Goal: Task Accomplishment & Management: Complete application form

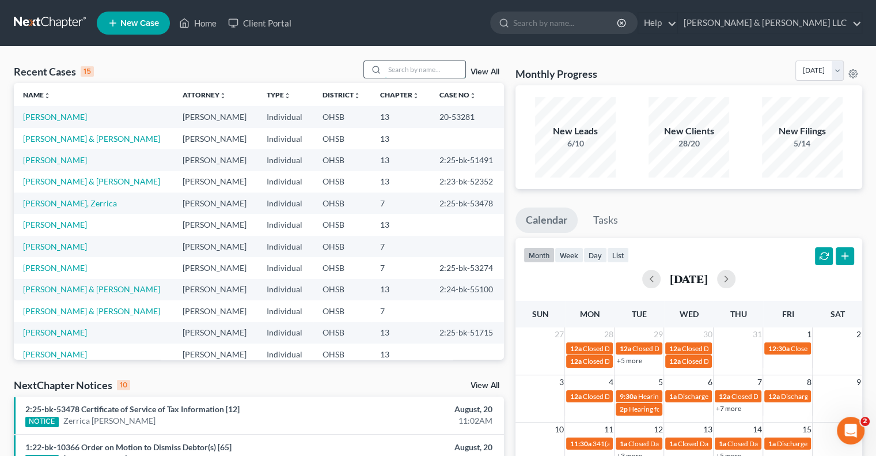
click at [408, 71] on input "search" at bounding box center [425, 69] width 81 height 17
click at [683, 344] on span "Closed Date for [PERSON_NAME]" at bounding box center [732, 348] width 102 height 9
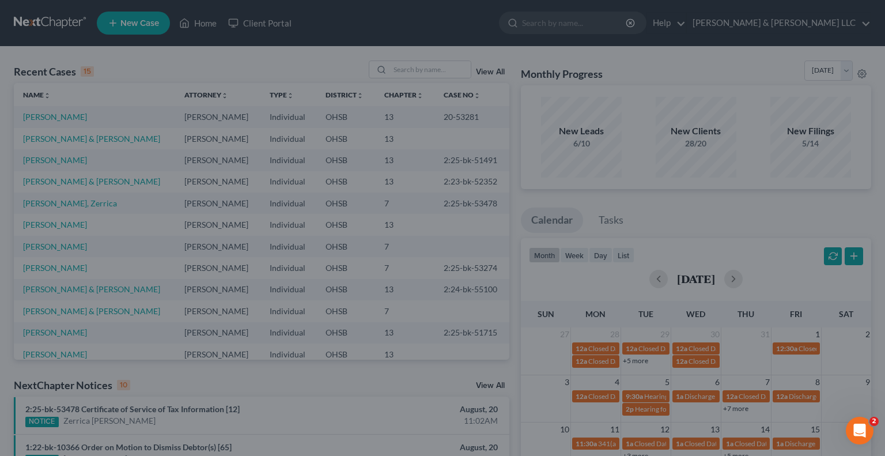
click at [686, 359] on div "Edit Event × Event Title * Closed Date for [PERSON_NAME] Date [DATE] close Date…" at bounding box center [442, 228] width 885 height 456
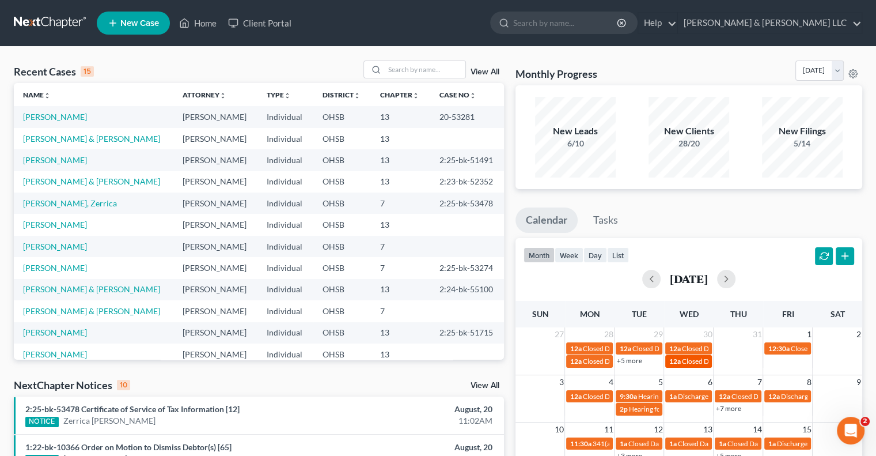
click at [686, 360] on span "Closed Date for [PERSON_NAME]" at bounding box center [732, 361] width 102 height 9
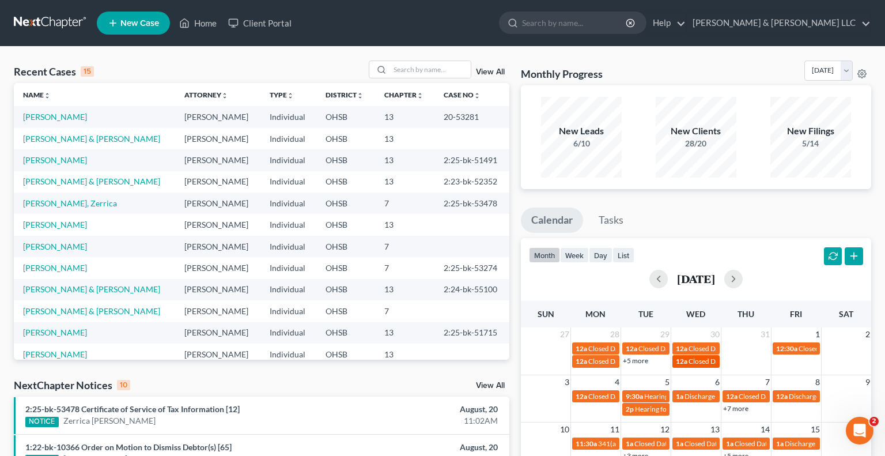
select select "Days"
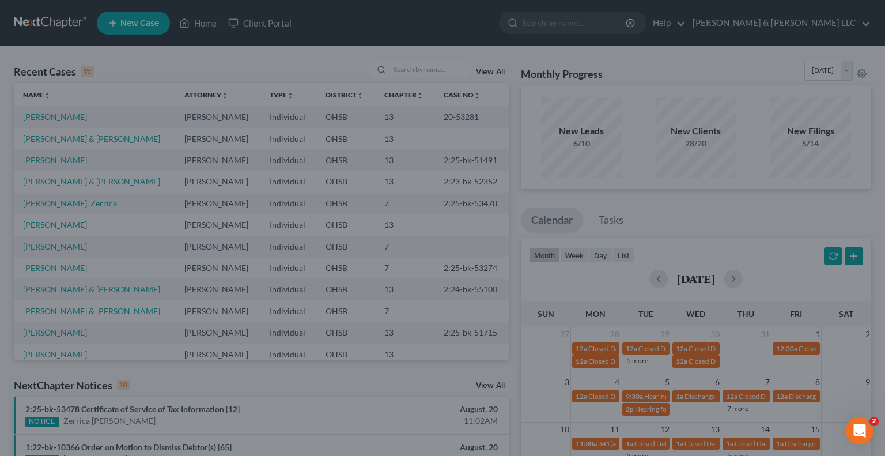
click at [651, 350] on div "Edit Event × Event Title * Closed Date for Lowery, Taniesha Date 7/30/2025 clos…" at bounding box center [442, 228] width 885 height 456
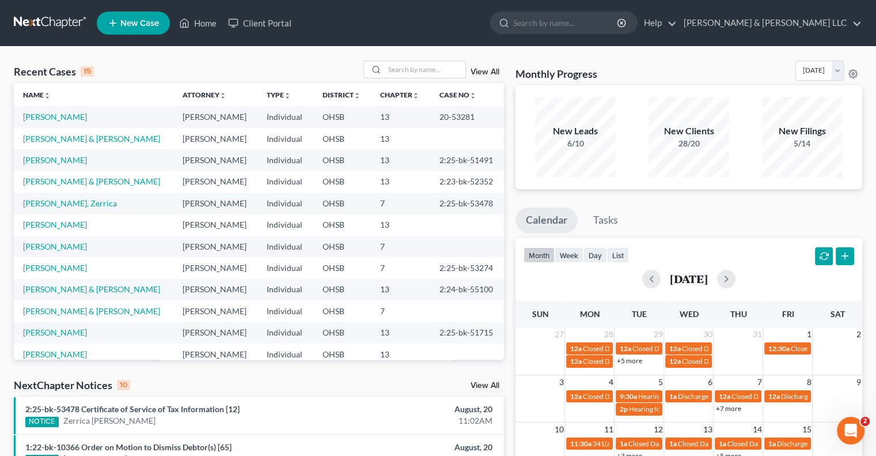
click at [651, 350] on span "Closed Date for Evans, Michael" at bounding box center [683, 348] width 102 height 9
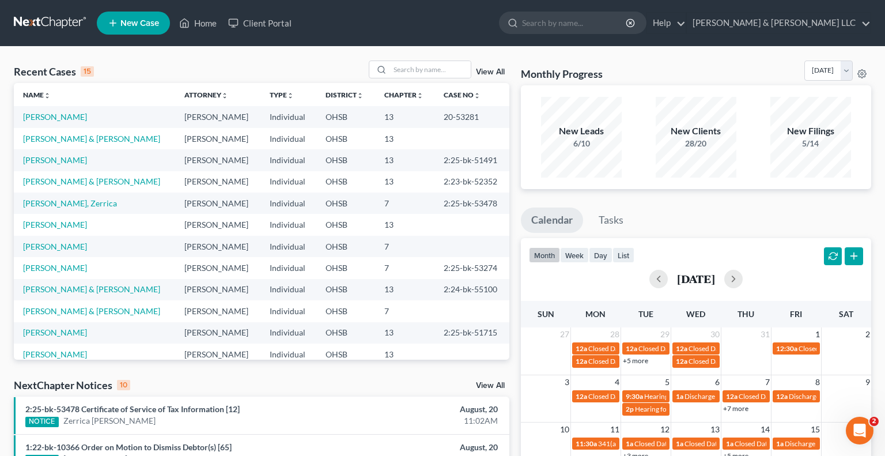
select select "Days"
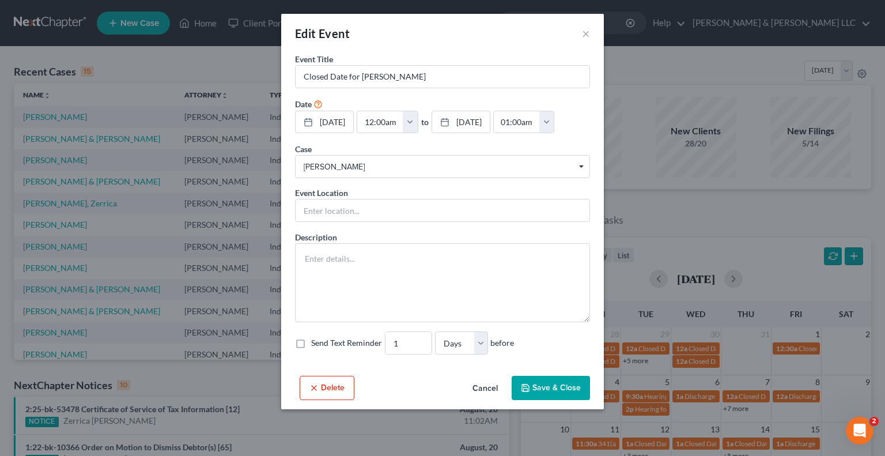
click at [696, 396] on div "Edit Event × Event Title * Closed Date for Evans, Michael Date 7/29/2025 close …" at bounding box center [442, 228] width 885 height 456
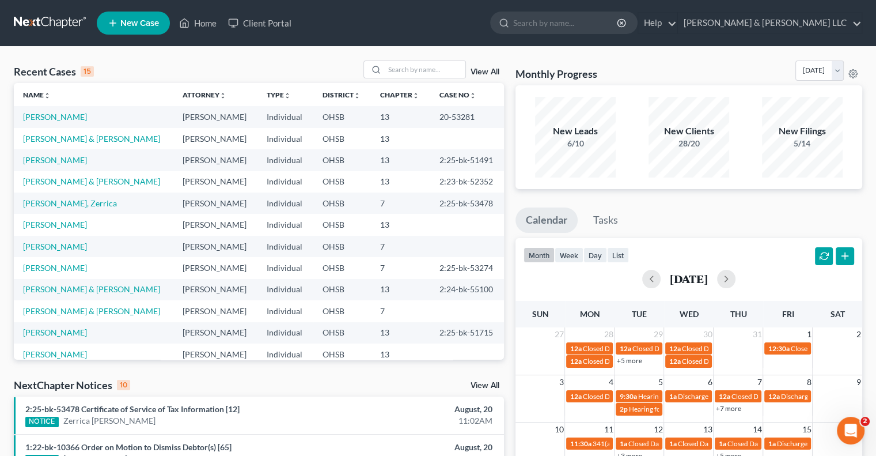
click at [696, 396] on span "Discharge Date for Fitzwater, Sean & Katie" at bounding box center [763, 396] width 173 height 9
select select "Days"
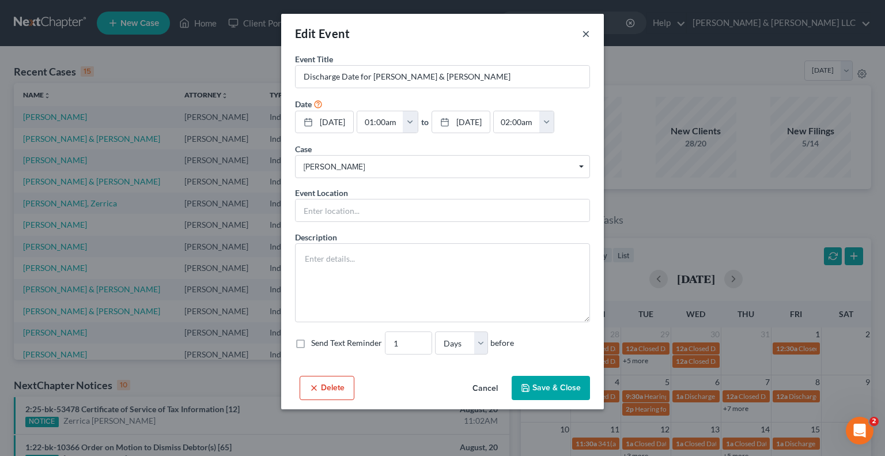
click at [589, 34] on button "×" at bounding box center [586, 33] width 8 height 14
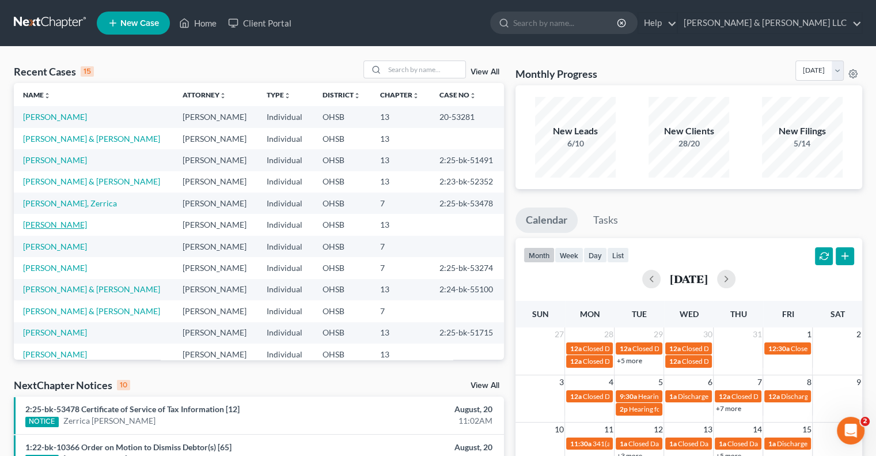
click at [77, 225] on link "Combs, Rebecca" at bounding box center [55, 224] width 64 height 10
select select "1"
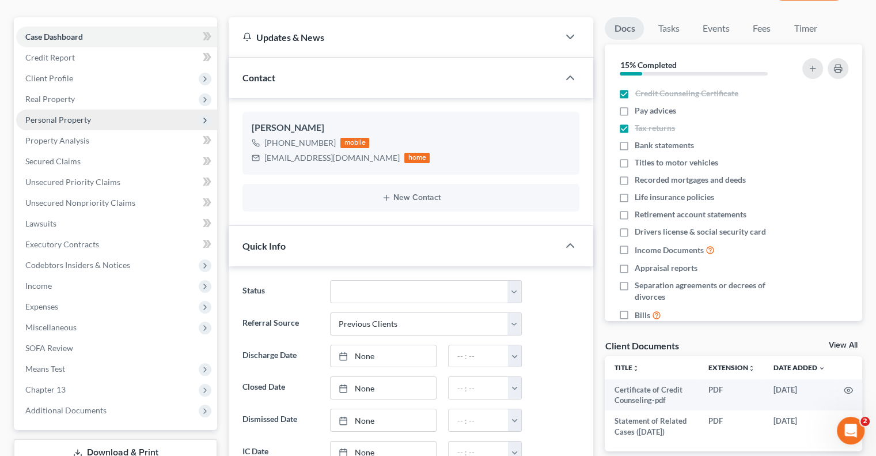
scroll to position [115, 0]
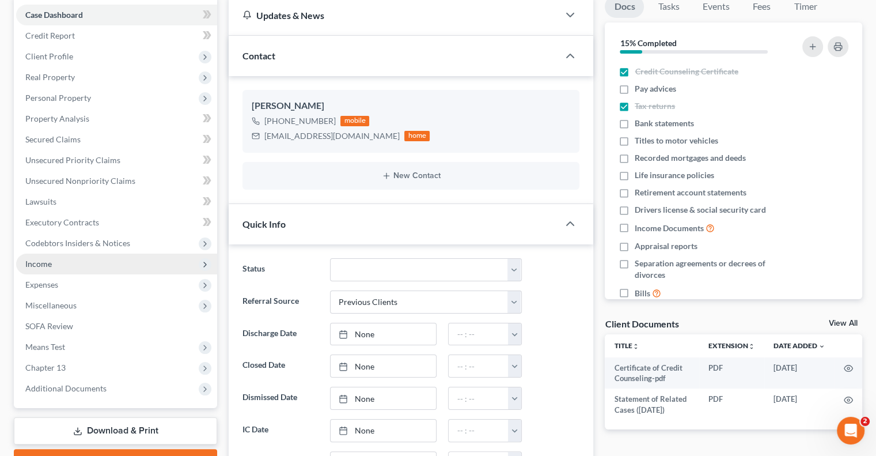
click at [50, 267] on span "Income" at bounding box center [38, 264] width 26 height 10
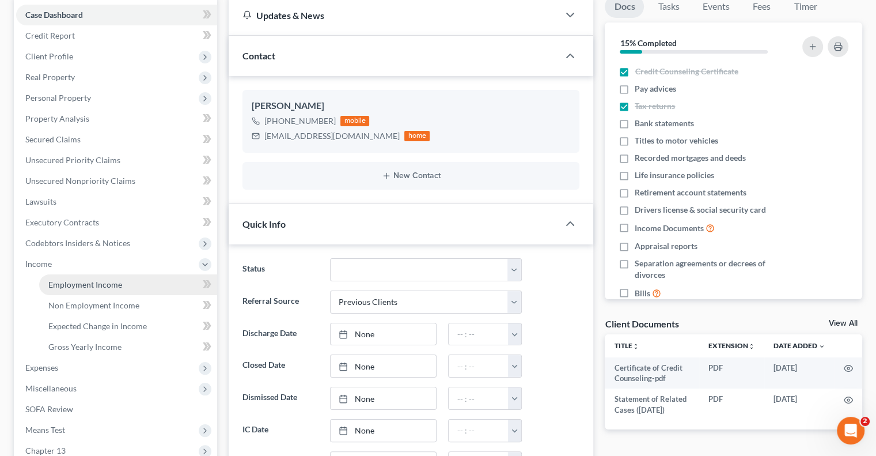
click at [62, 285] on span "Employment Income" at bounding box center [85, 284] width 74 height 10
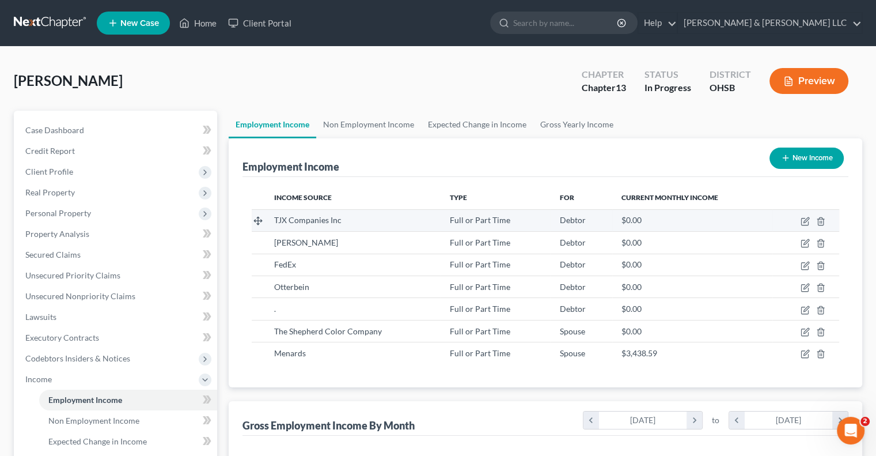
scroll to position [205, 355]
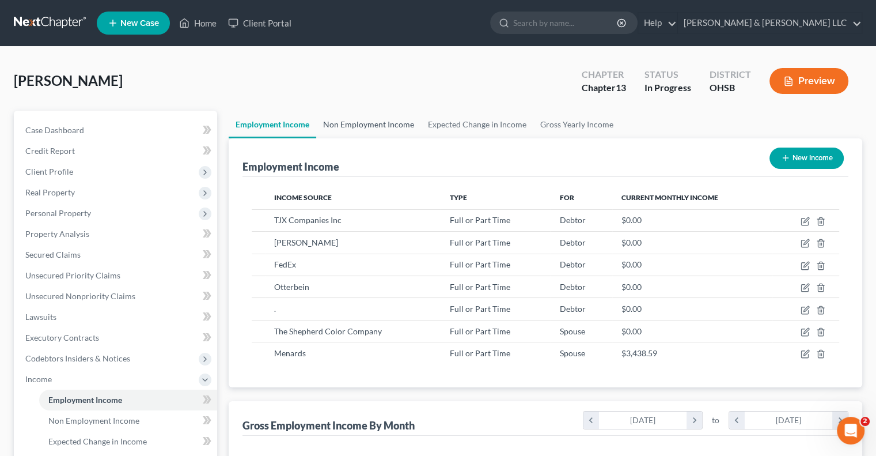
click at [358, 126] on link "Non Employment Income" at bounding box center [368, 125] width 105 height 28
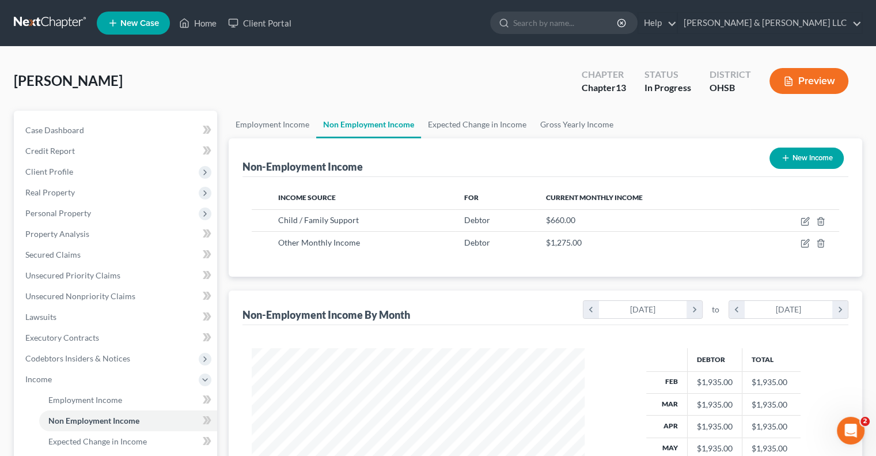
scroll to position [205, 355]
click at [440, 122] on link "Expected Change in Income" at bounding box center [477, 125] width 112 height 28
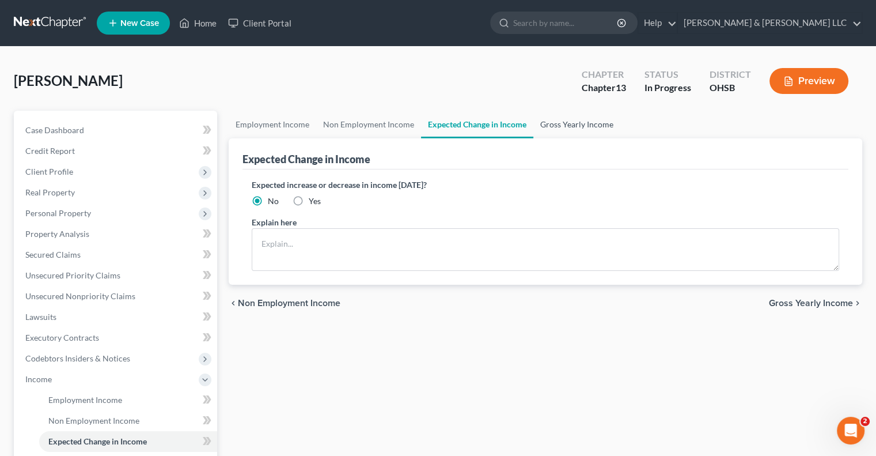
click at [559, 123] on link "Gross Yearly Income" at bounding box center [576, 125] width 87 height 28
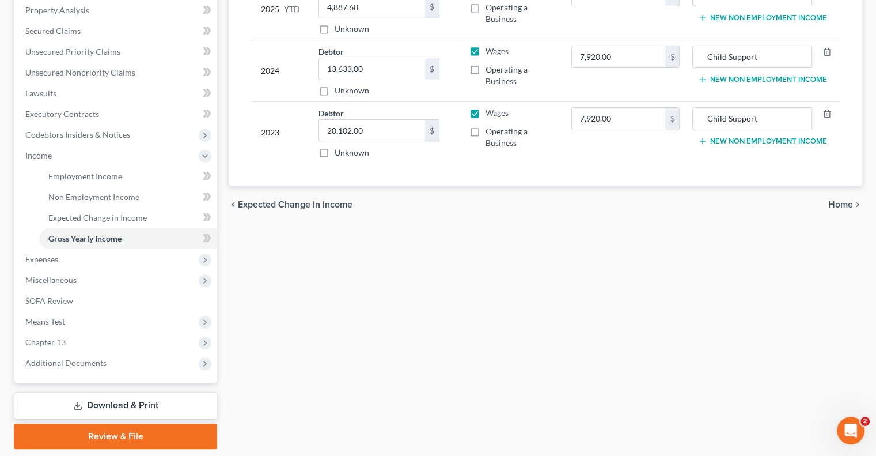
scroll to position [230, 0]
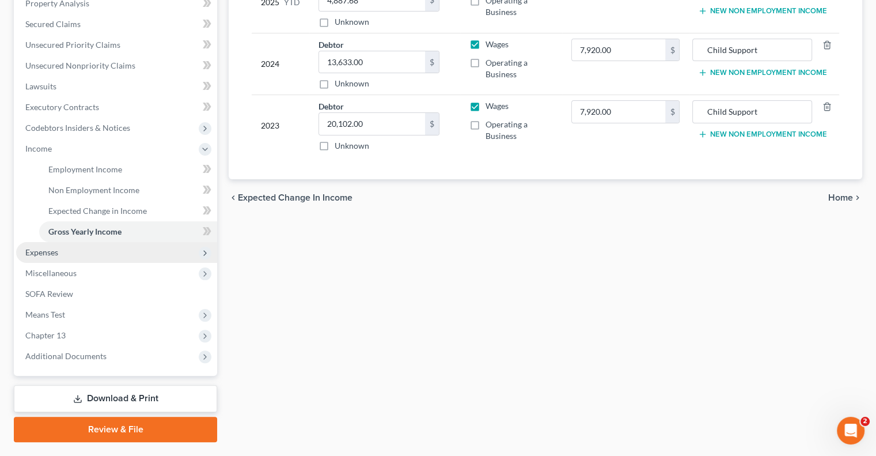
click at [77, 253] on span "Expenses" at bounding box center [116, 252] width 201 height 21
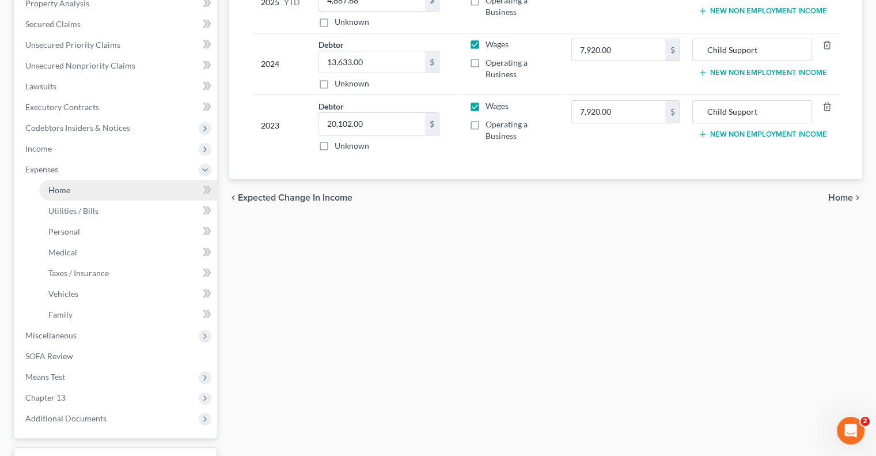
click at [78, 192] on link "Home" at bounding box center [128, 190] width 178 height 21
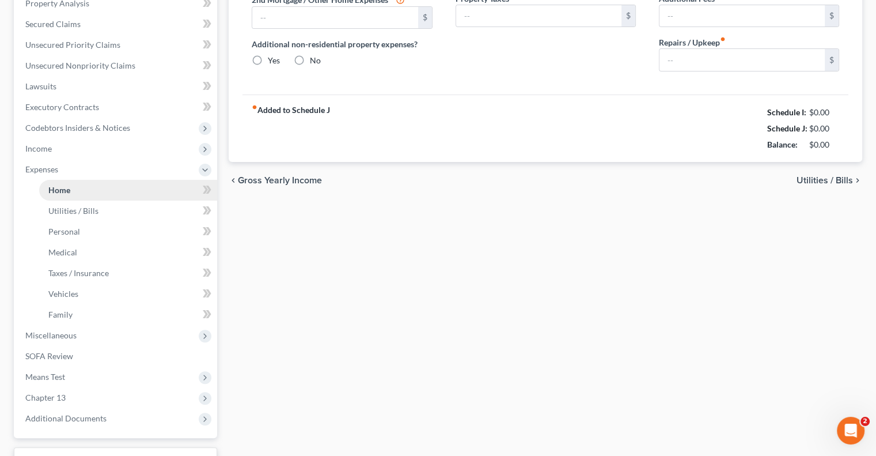
type input "1,000.00"
type input "0.00"
radio input "true"
type input "0.00"
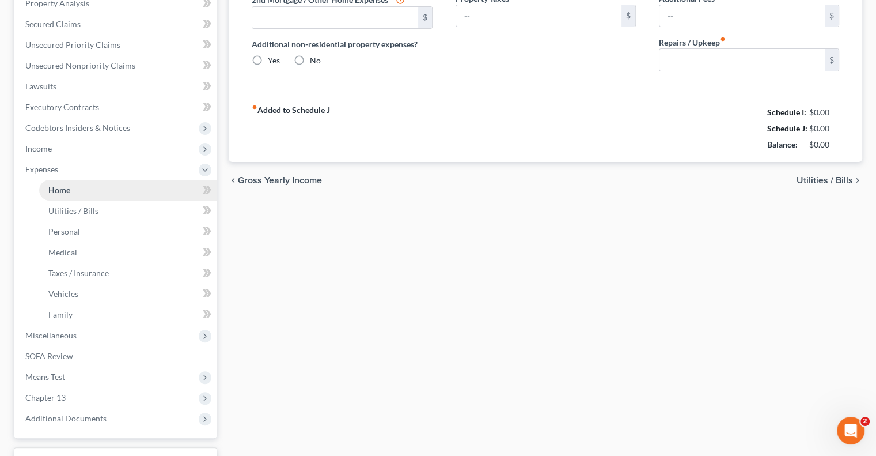
type input "0.00"
type input "85.00"
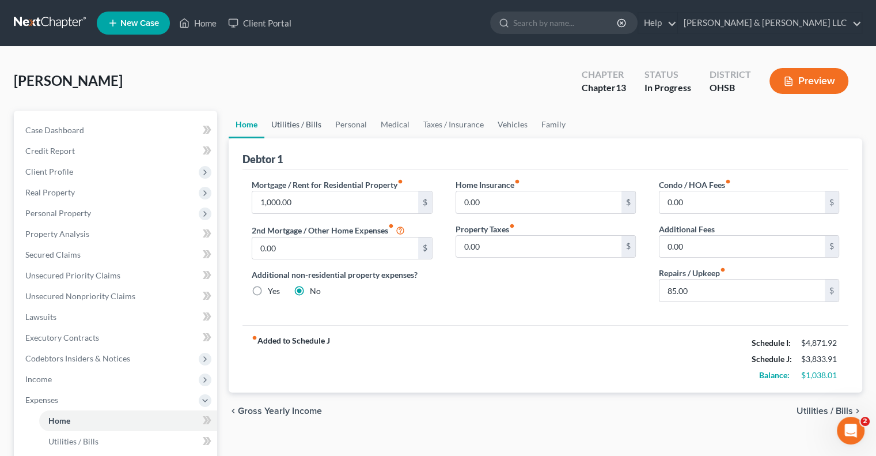
click at [295, 128] on link "Utilities / Bills" at bounding box center [296, 125] width 64 height 28
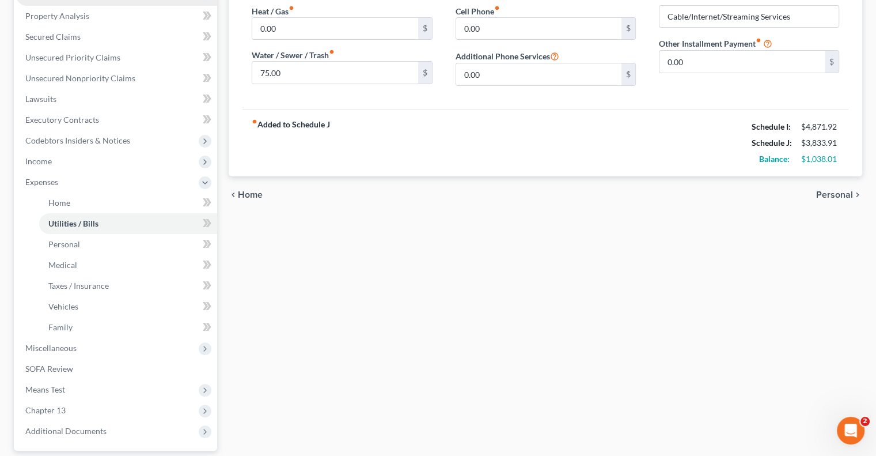
scroll to position [288, 0]
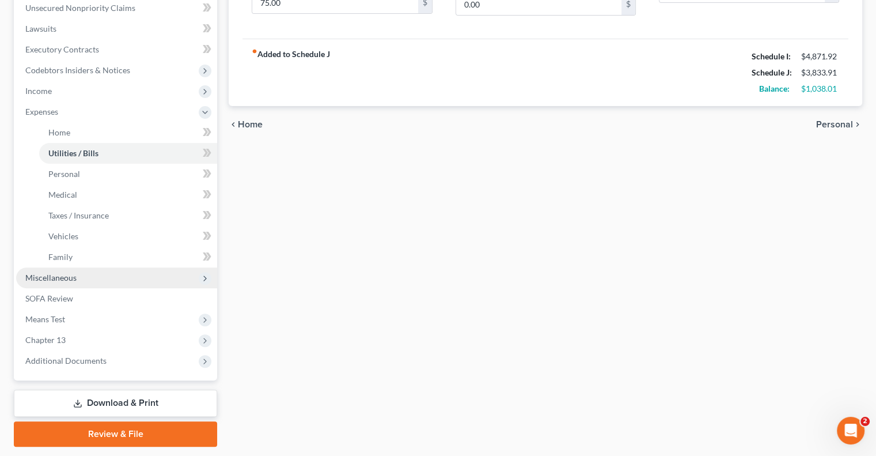
click at [58, 275] on span "Miscellaneous" at bounding box center [50, 277] width 51 height 10
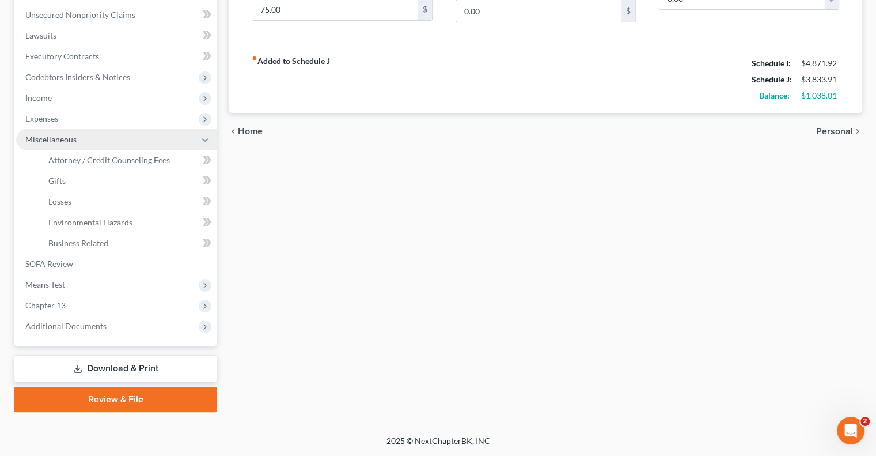
scroll to position [280, 0]
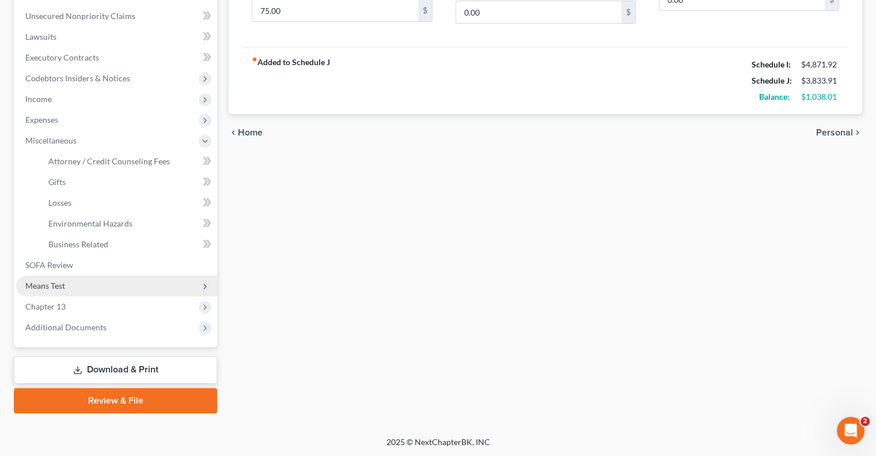
click at [65, 282] on span "Means Test" at bounding box center [116, 285] width 201 height 21
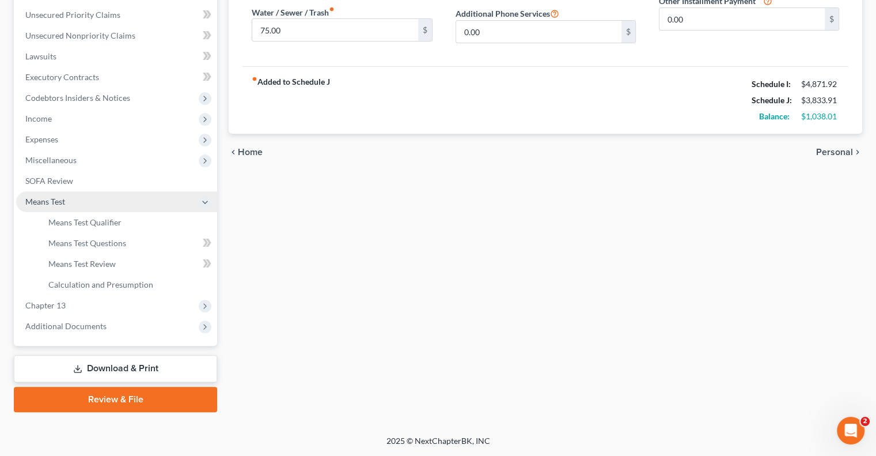
scroll to position [259, 0]
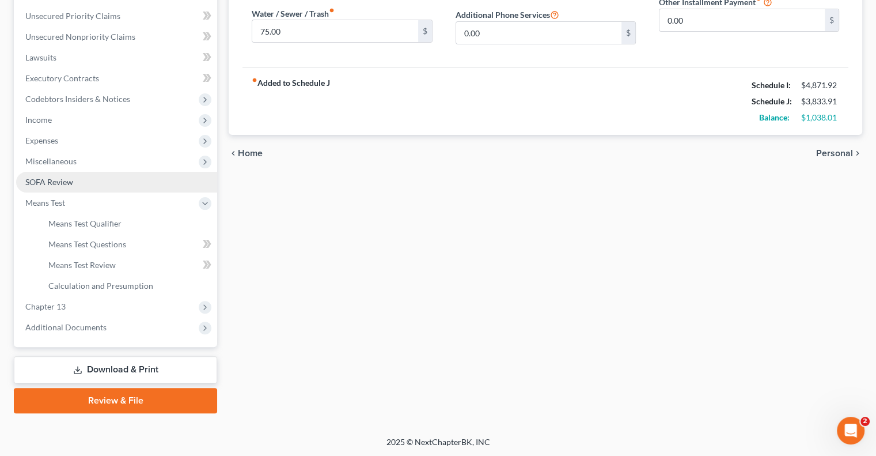
click at [65, 185] on span "SOFA Review" at bounding box center [49, 182] width 48 height 10
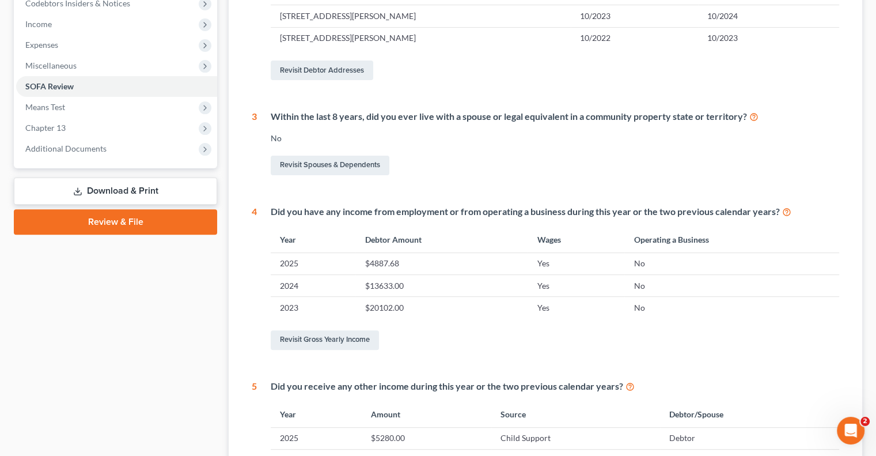
scroll to position [403, 0]
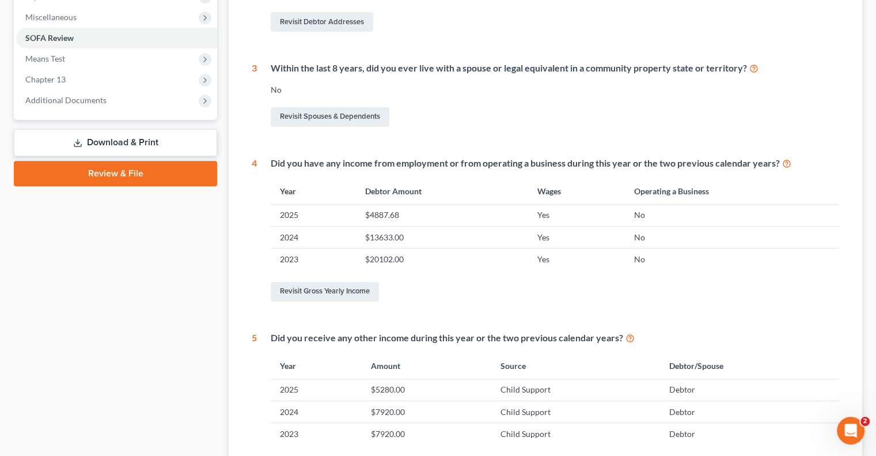
click at [113, 144] on link "Download & Print" at bounding box center [115, 142] width 203 height 27
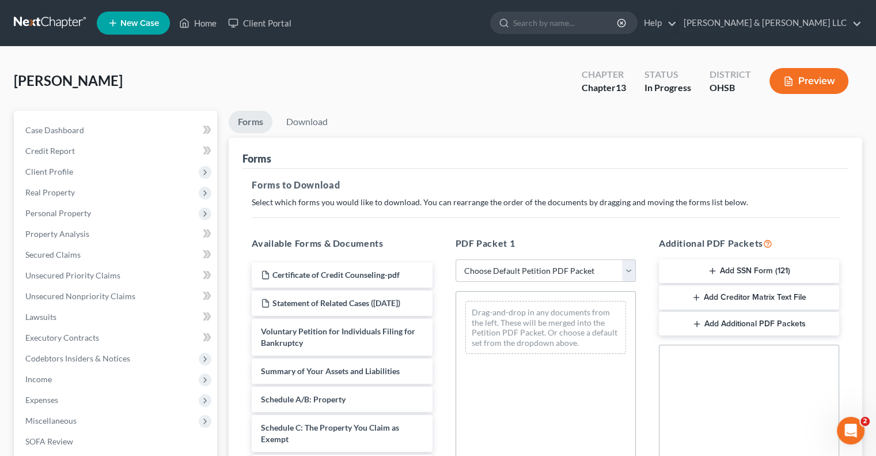
click at [627, 267] on select "Choose Default Petition PDF Packet Complete Bankruptcy Petition (all forms and …" at bounding box center [546, 270] width 180 height 23
select select "0"
click at [456, 259] on select "Choose Default Petition PDF Packet Complete Bankruptcy Petition (all forms and …" at bounding box center [546, 270] width 180 height 23
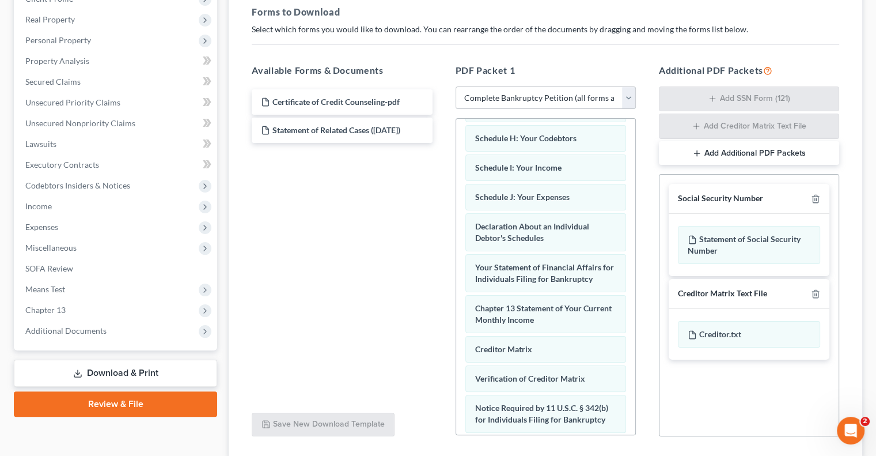
scroll to position [377, 0]
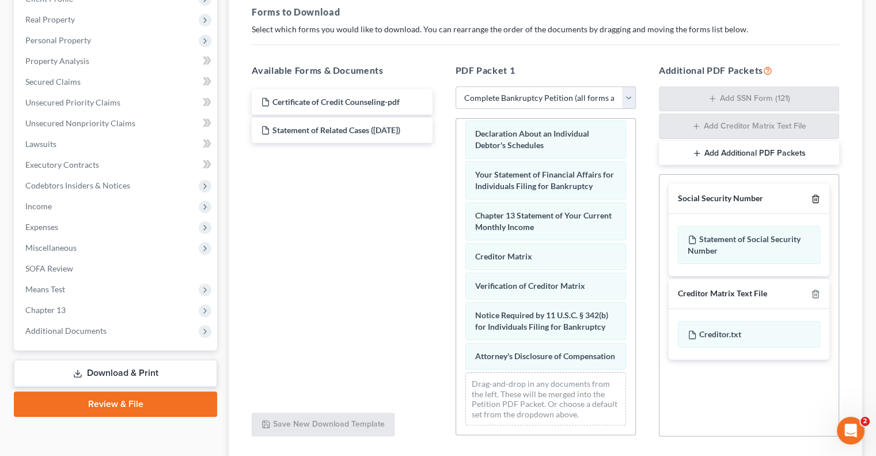
click at [816, 199] on line "button" at bounding box center [816, 200] width 0 height 2
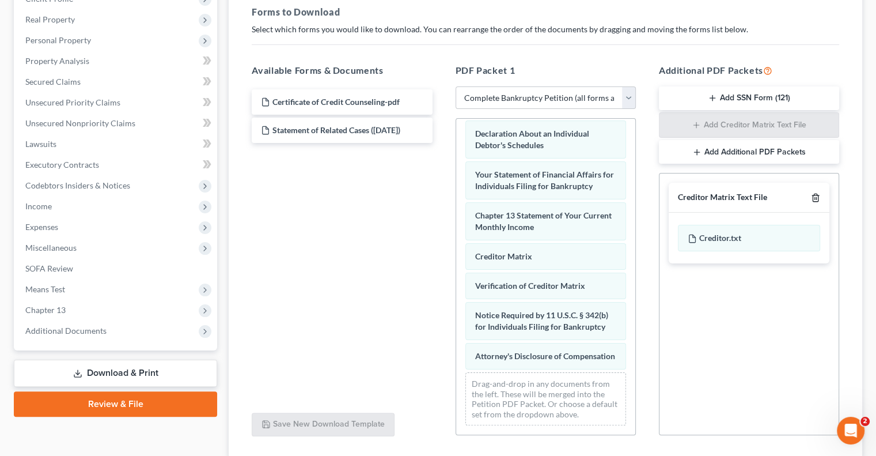
click at [816, 195] on icon "button" at bounding box center [815, 197] width 9 height 9
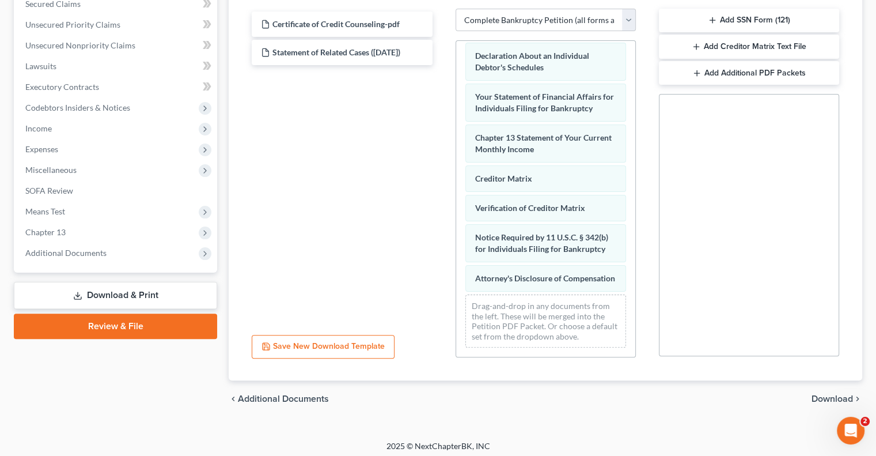
scroll to position [255, 0]
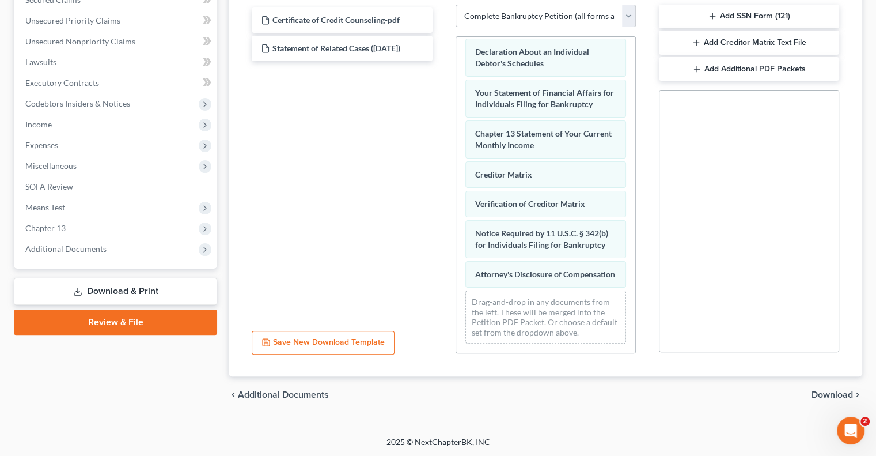
click at [829, 392] on span "Download" at bounding box center [832, 394] width 41 height 9
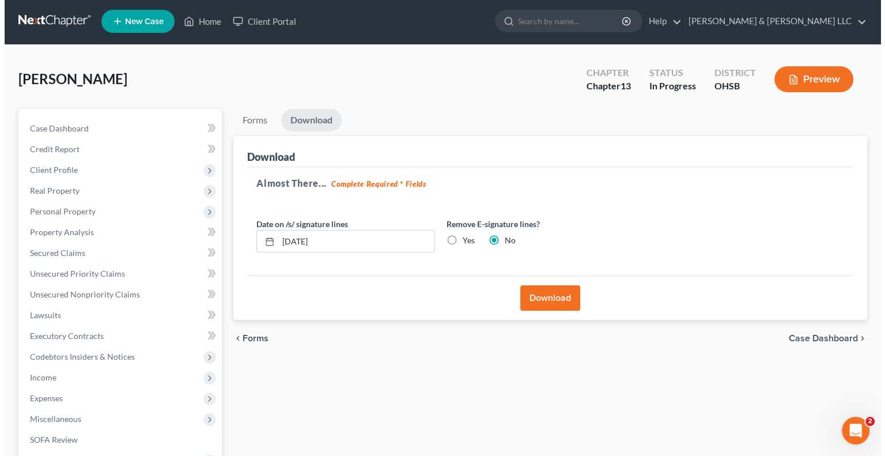
scroll to position [0, 0]
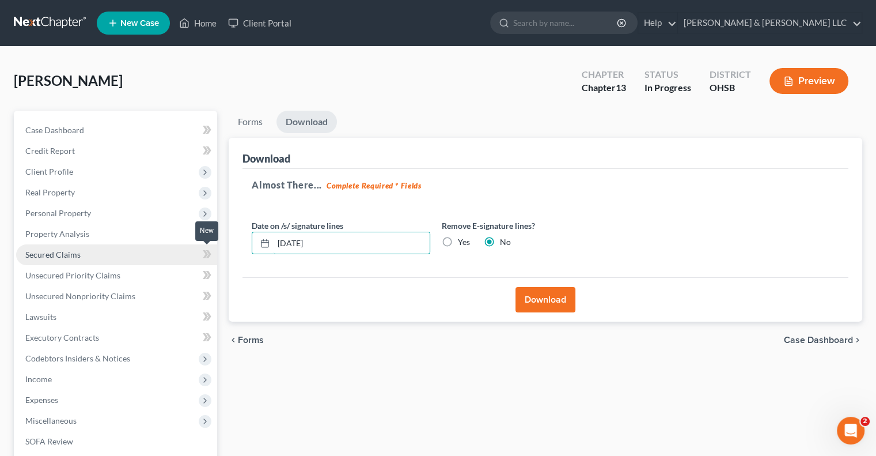
drag, startPoint x: 376, startPoint y: 244, endPoint x: 193, endPoint y: 261, distance: 183.4
click at [193, 261] on div "Petition Navigation Case Dashboard Payments Invoices Payments Payments Credit R…" at bounding box center [438, 350] width 860 height 479
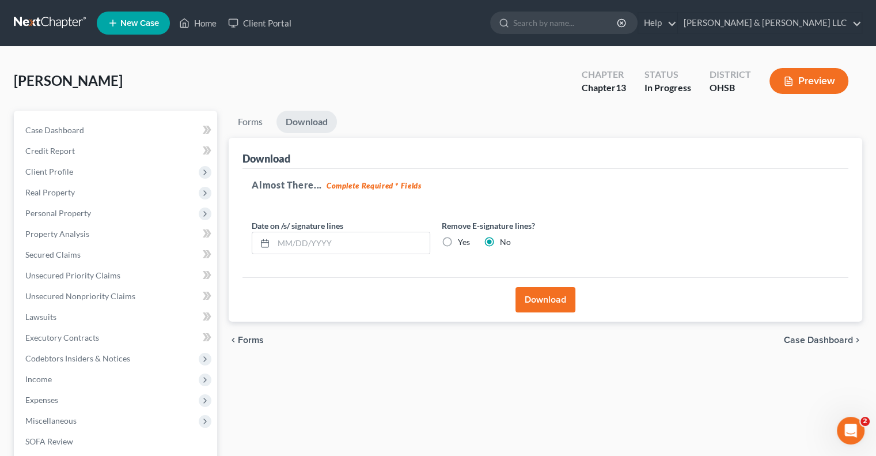
click at [458, 240] on label "Yes" at bounding box center [464, 242] width 12 height 12
click at [463, 240] on input "Yes" at bounding box center [466, 239] width 7 height 7
radio input "true"
radio input "false"
click at [531, 296] on button "Download" at bounding box center [546, 299] width 60 height 25
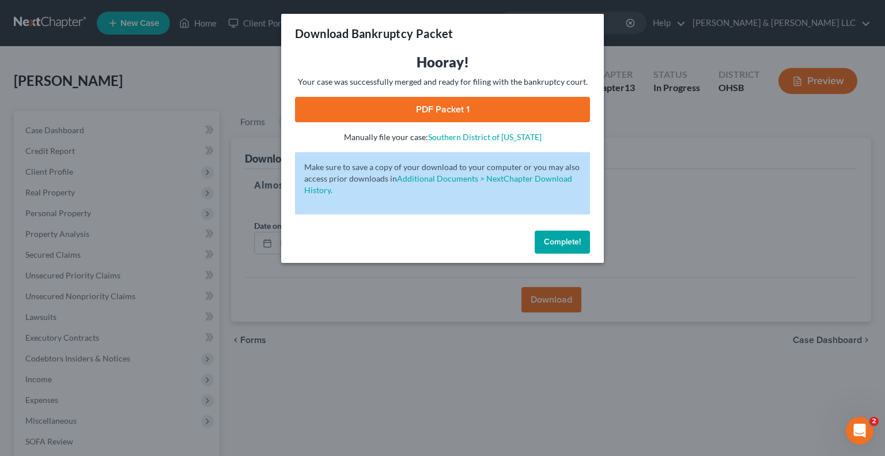
click at [393, 105] on link "PDF Packet 1" at bounding box center [442, 109] width 295 height 25
